Goal: Task Accomplishment & Management: Use online tool/utility

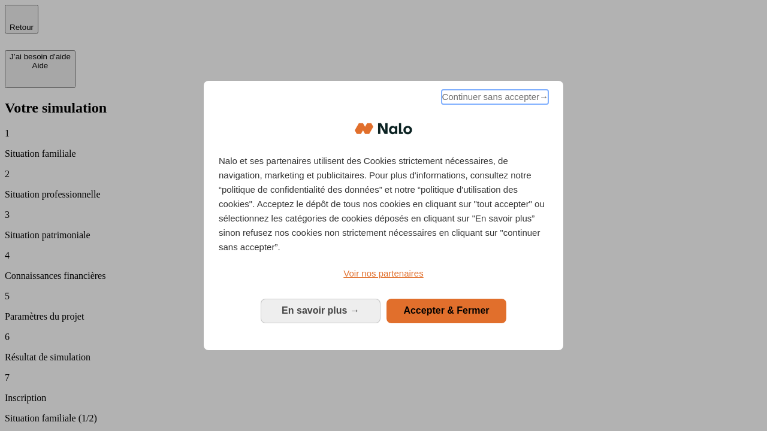
click at [494, 99] on span "Continuer sans accepter →" at bounding box center [494, 97] width 107 height 14
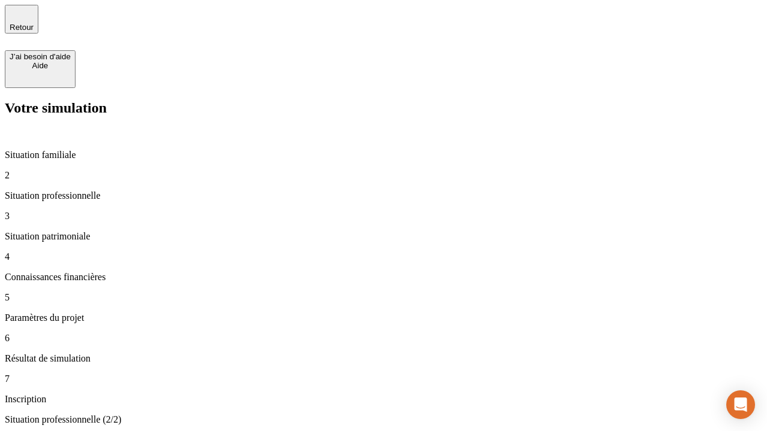
type input "30 000"
type input "1 000"
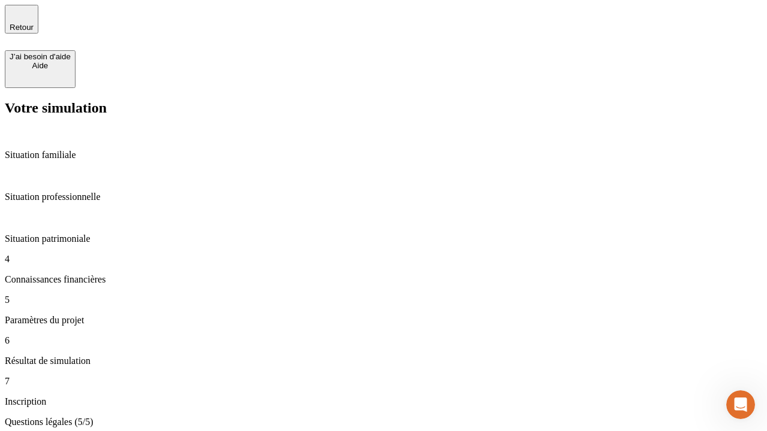
type input "65"
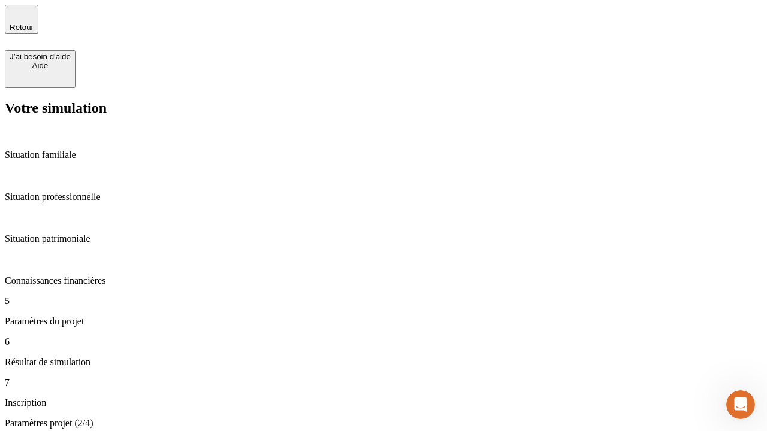
type input "5 000"
type input "640"
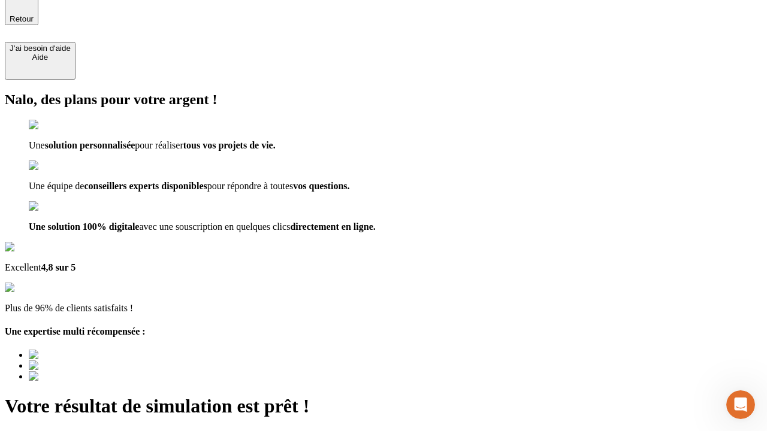
type input "[EMAIL_ADDRESS][DOMAIN_NAME]"
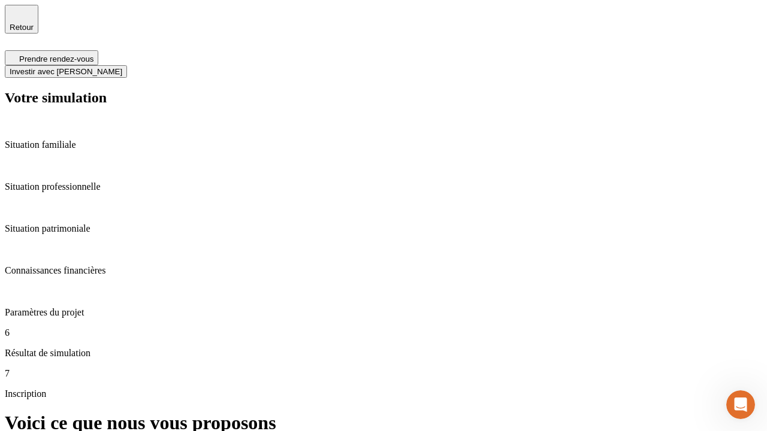
scroll to position [5, 0]
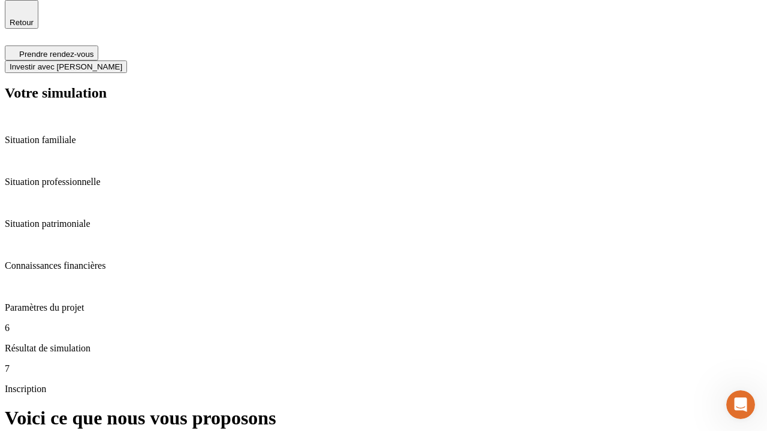
click at [122, 62] on span "Investir avec [PERSON_NAME]" at bounding box center [66, 66] width 113 height 9
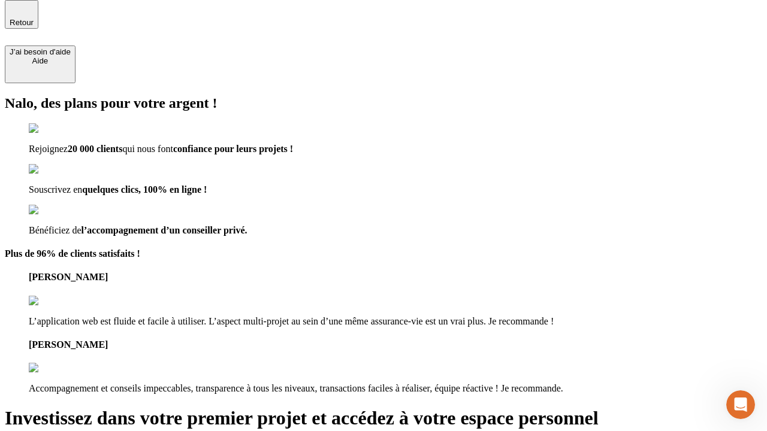
scroll to position [4, 0]
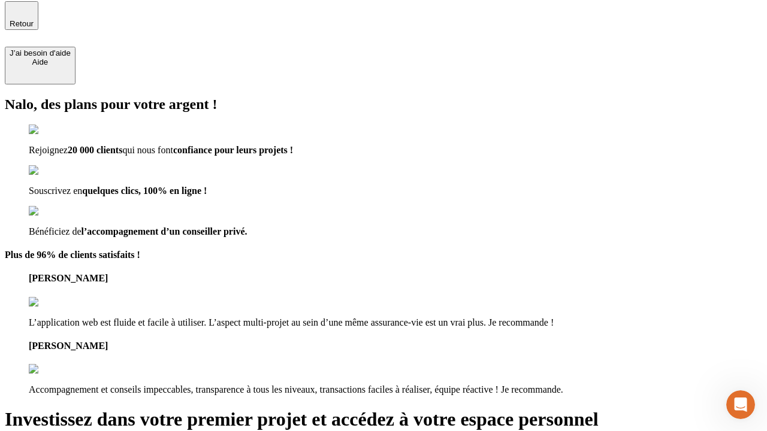
type input "[PERSON_NAME][EMAIL_ADDRESS][DOMAIN_NAME]"
